Goal: Navigation & Orientation: Find specific page/section

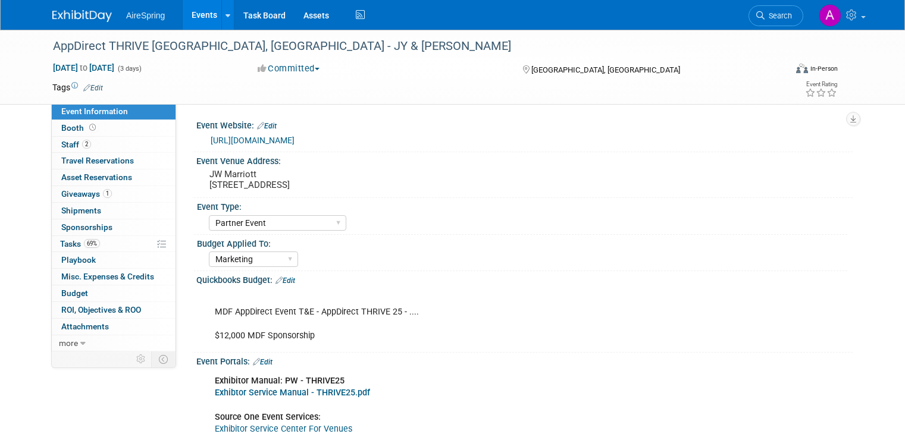
select select "Partner Event"
select select "Marketing"
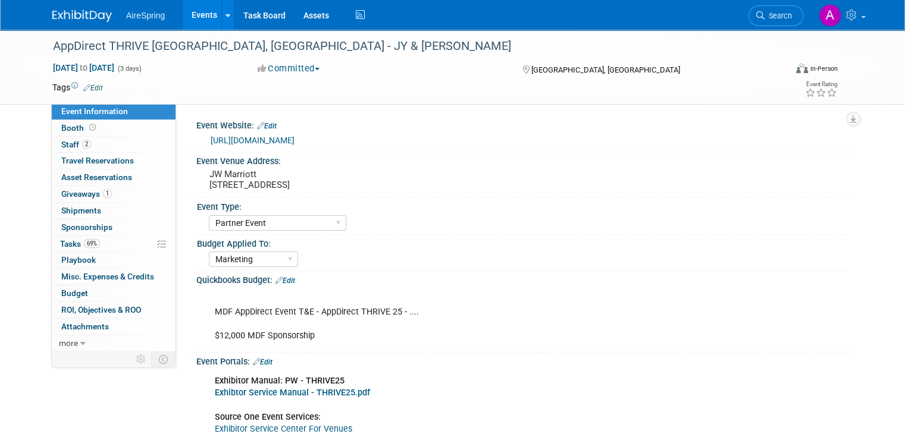
click at [190, 7] on link "Events" at bounding box center [204, 15] width 43 height 30
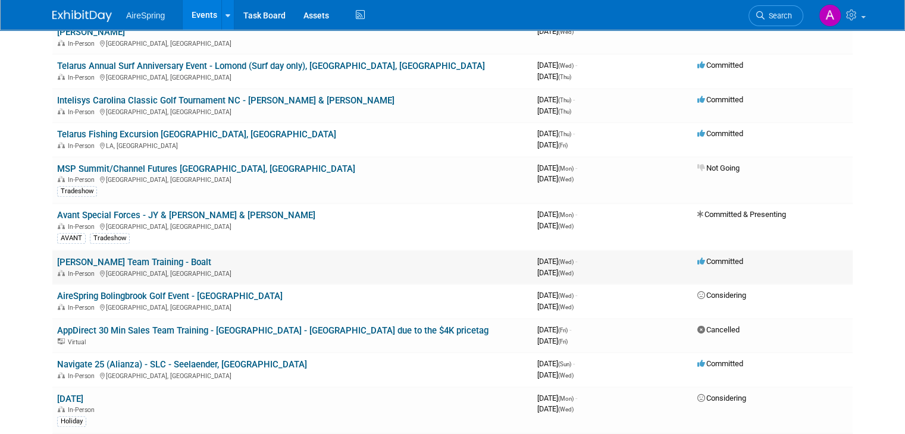
scroll to position [833, 0]
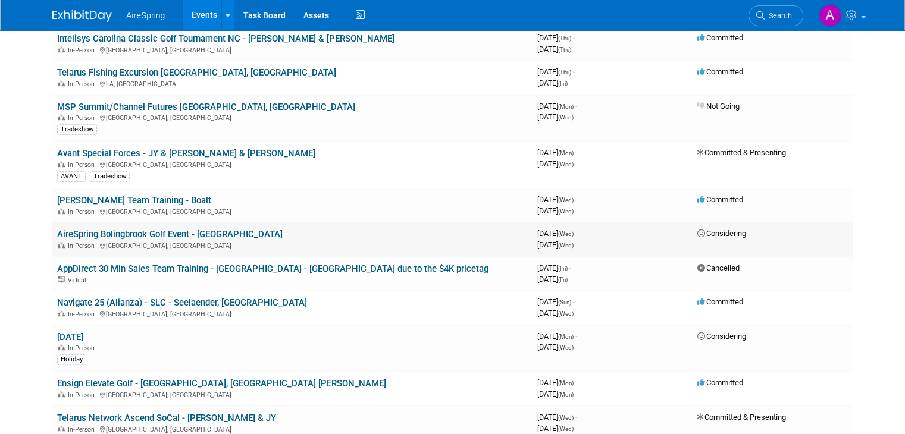
click at [92, 229] on link "AireSpring Bolingbrook Golf Event - [GEOGRAPHIC_DATA]" at bounding box center [169, 234] width 225 height 11
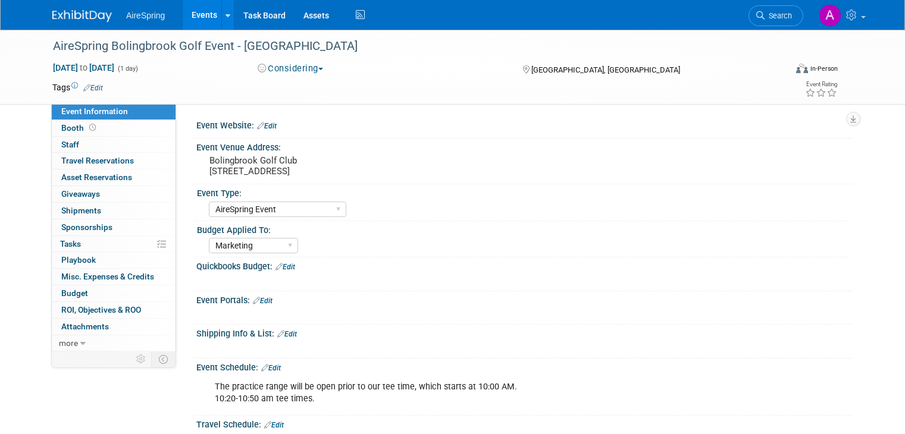
select select "AireSpring Event"
select select "Marketing"
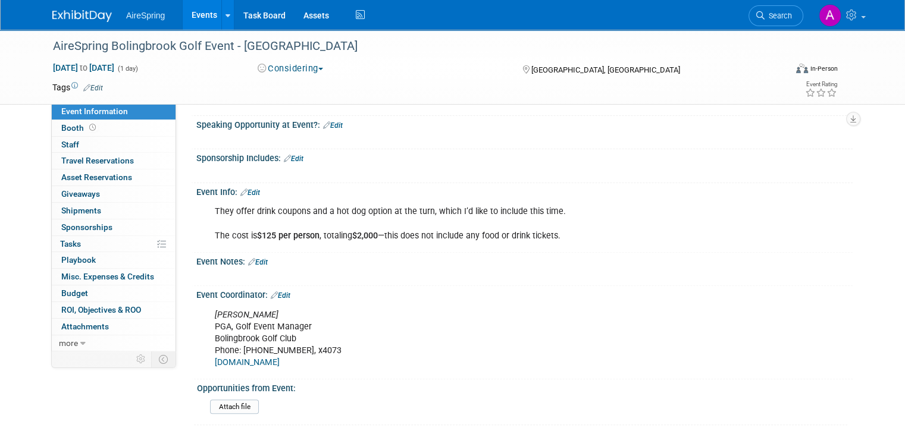
scroll to position [329, 0]
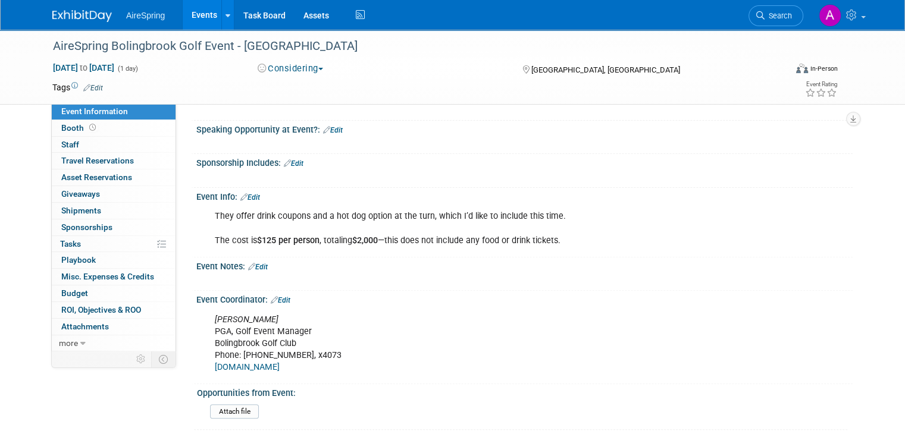
click at [186, 17] on link "Events" at bounding box center [204, 15] width 43 height 30
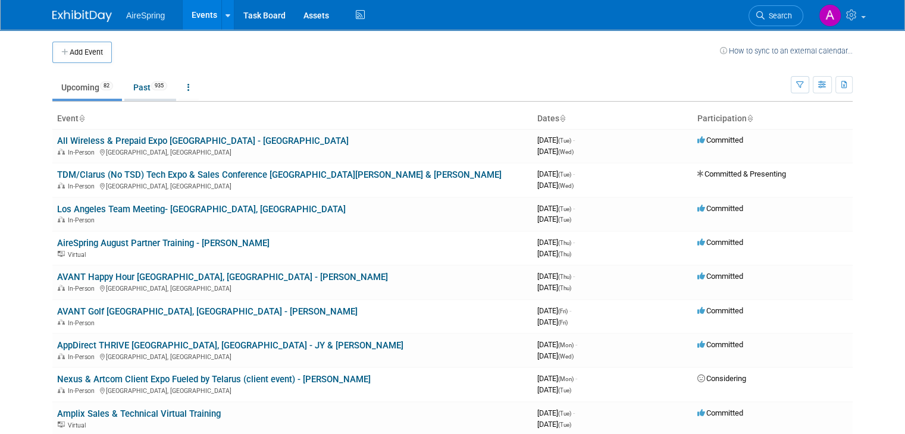
click at [139, 84] on link "Past 935" at bounding box center [150, 87] width 52 height 23
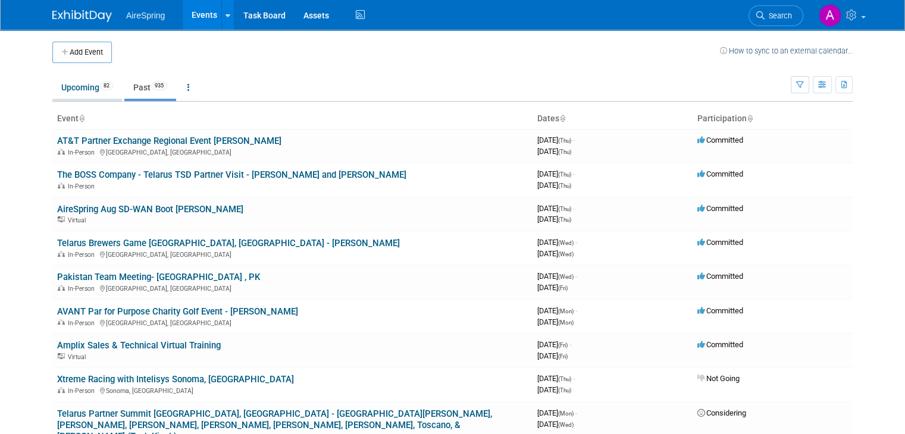
click at [71, 93] on link "Upcoming 82" at bounding box center [87, 87] width 70 height 23
